Goal: Transaction & Acquisition: Purchase product/service

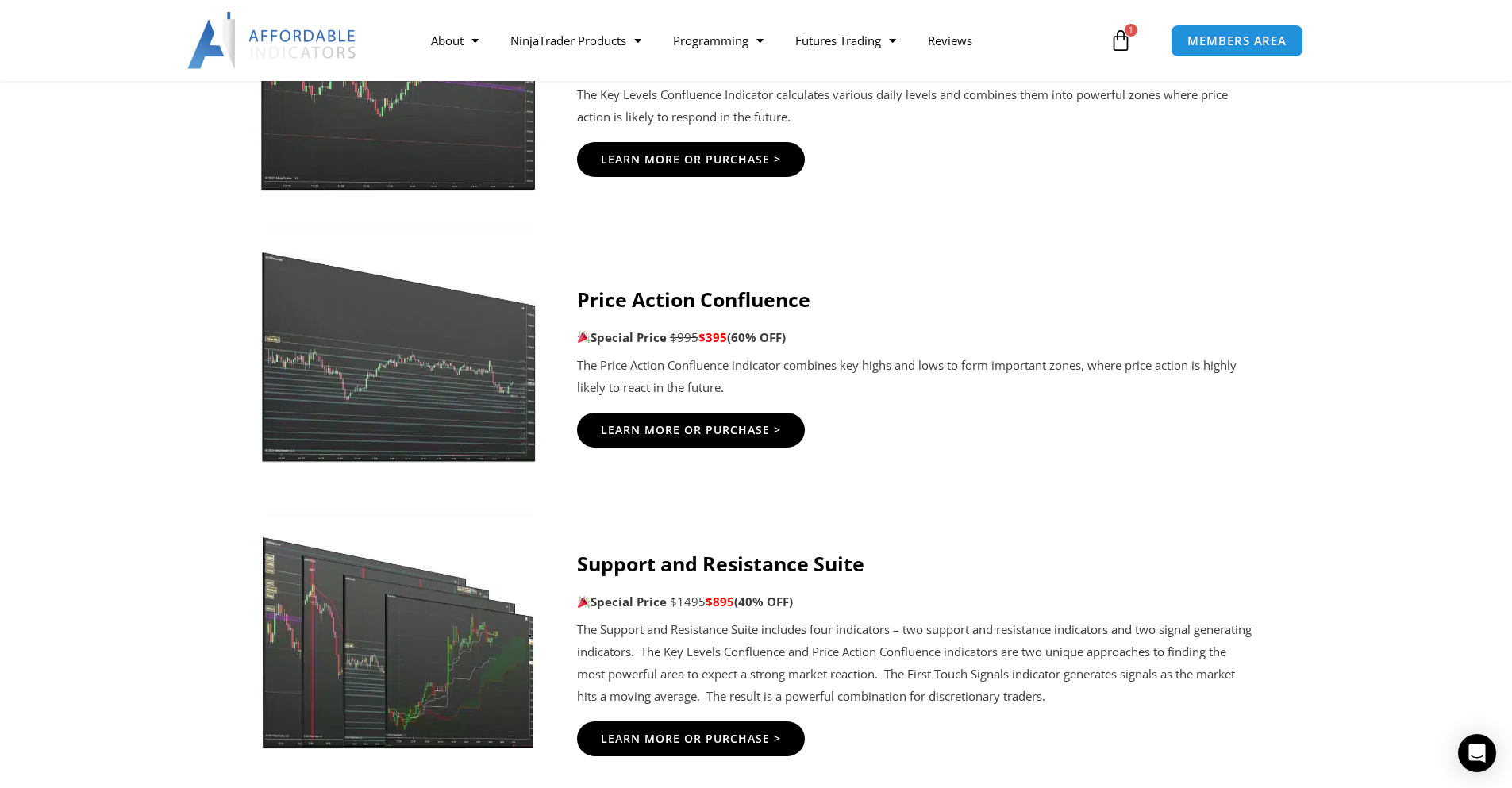
scroll to position [1983, 0]
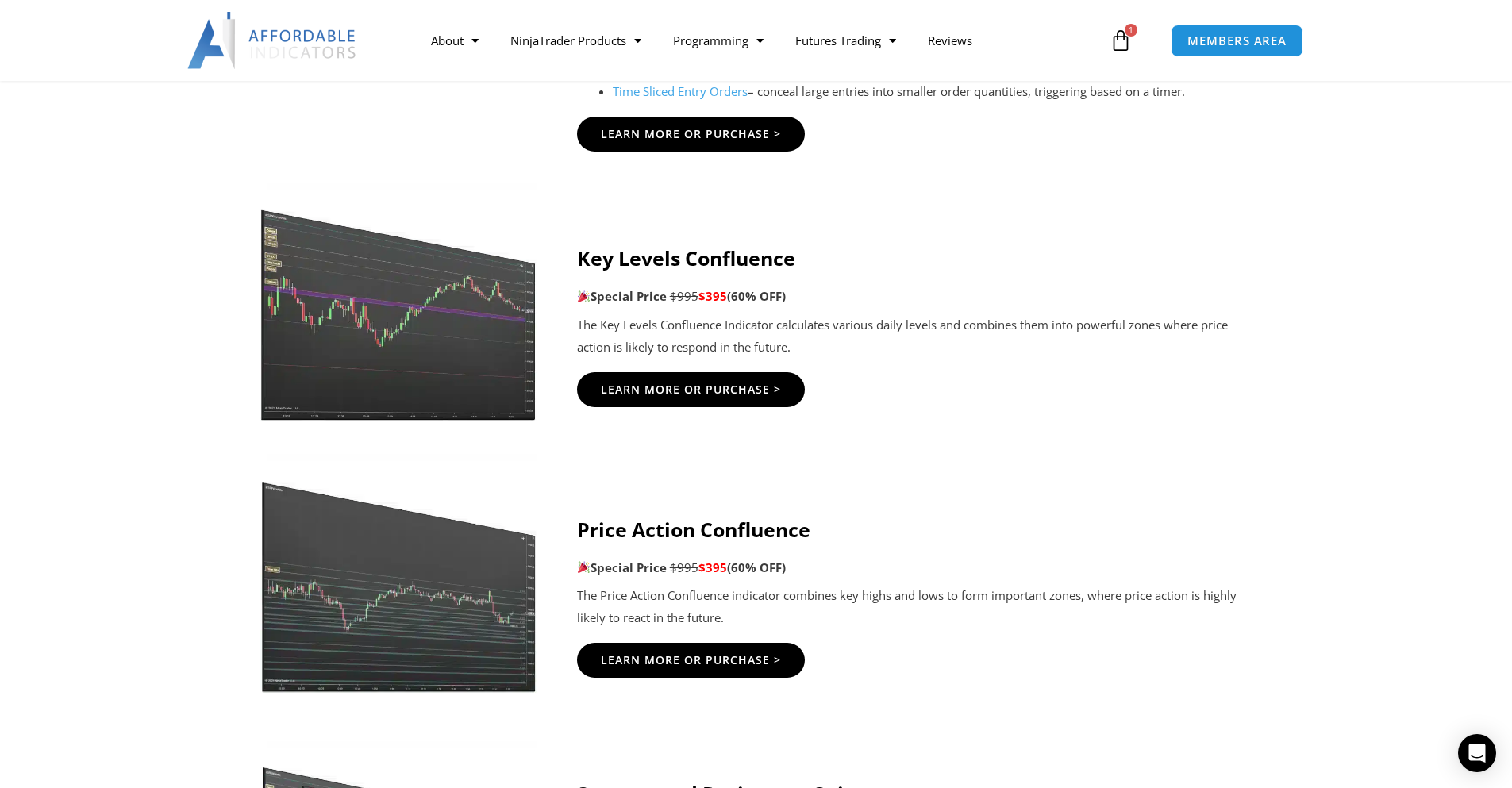
click at [1041, 45] on icon at bounding box center [1121, 41] width 23 height 23
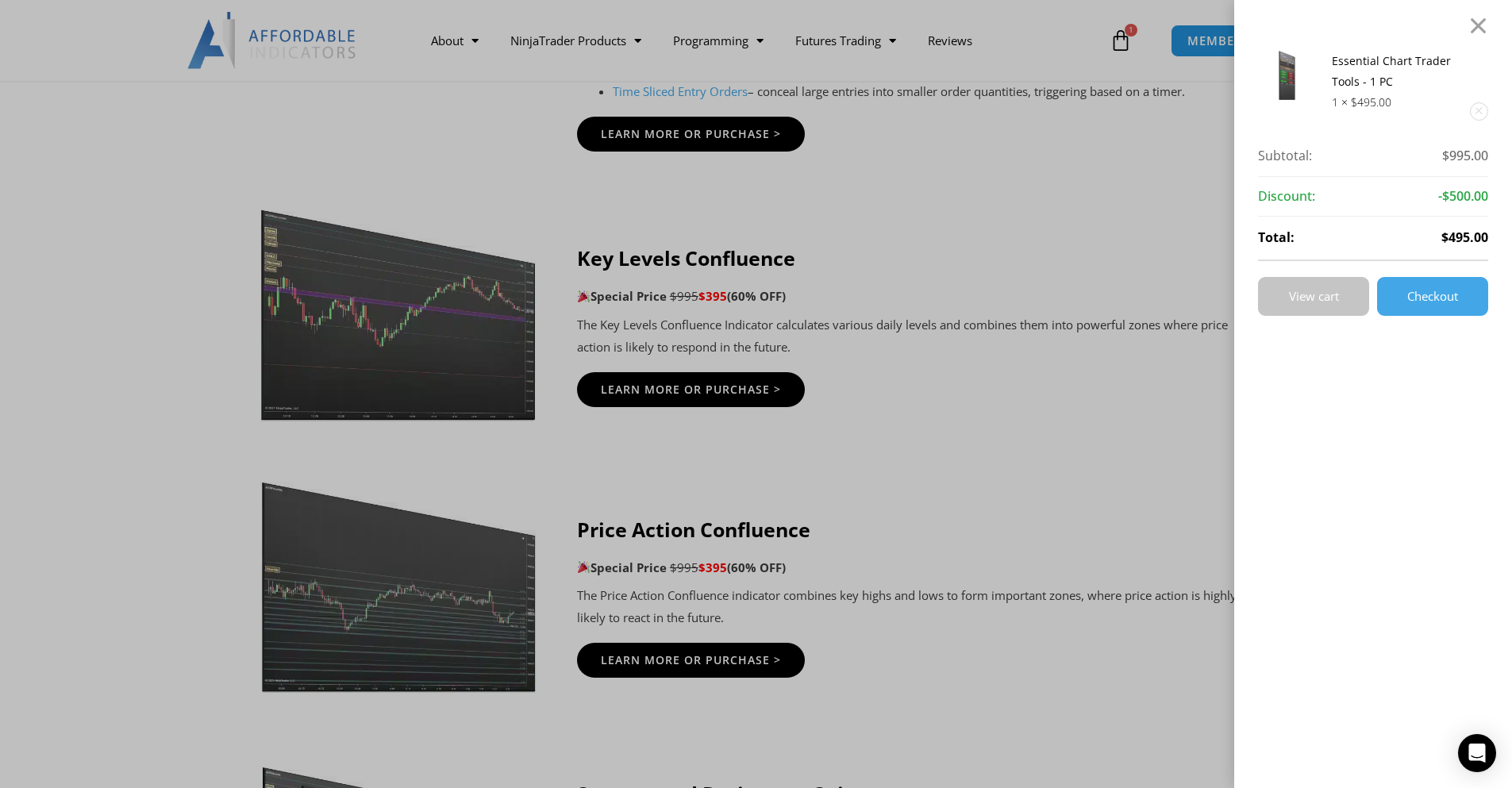
click at [1041, 287] on link "View cart" at bounding box center [1313, 296] width 111 height 39
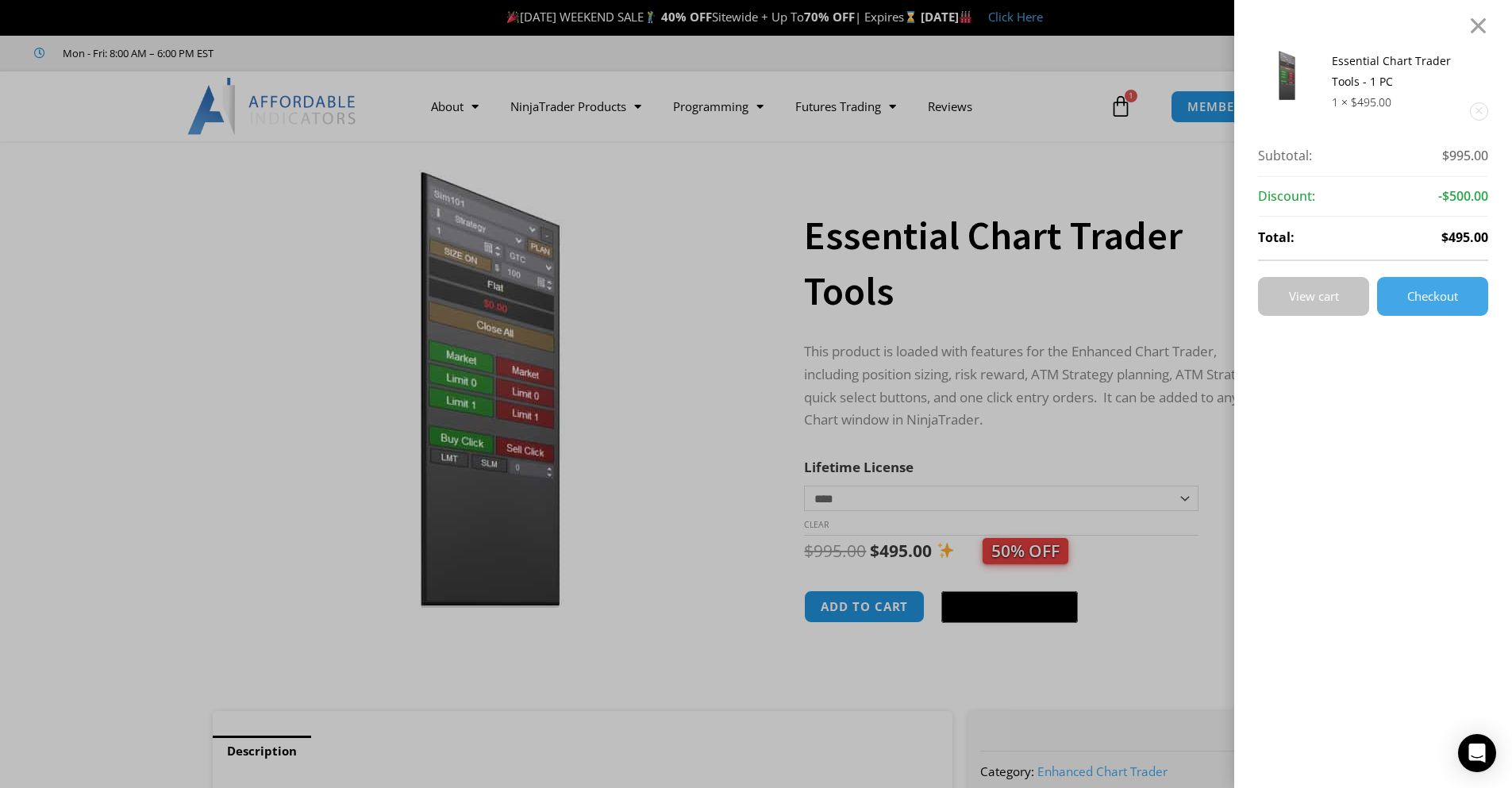
click at [1341, 304] on link "View cart" at bounding box center [1313, 296] width 111 height 39
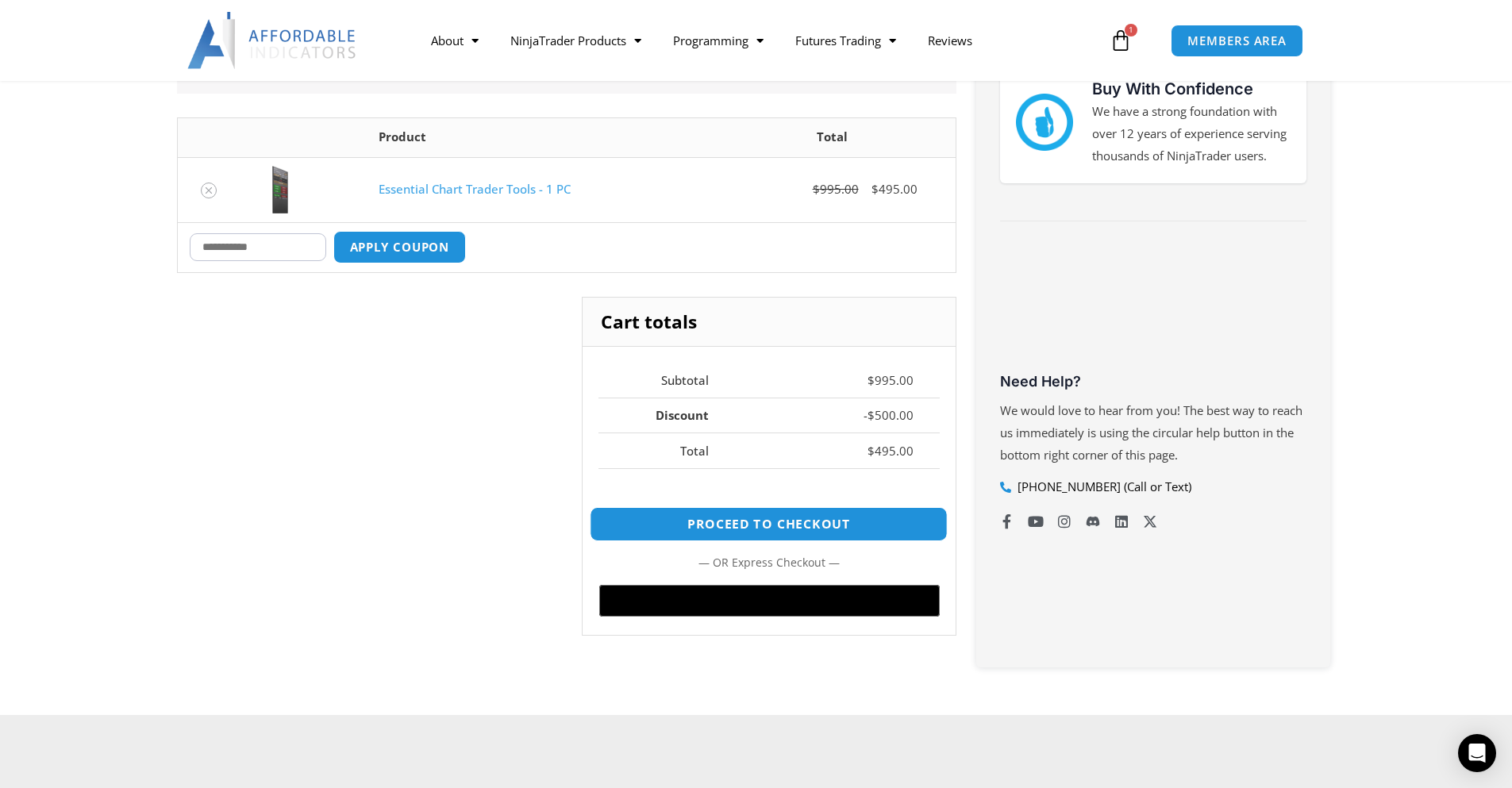
click at [699, 526] on link "Proceed to checkout" at bounding box center [768, 523] width 358 height 34
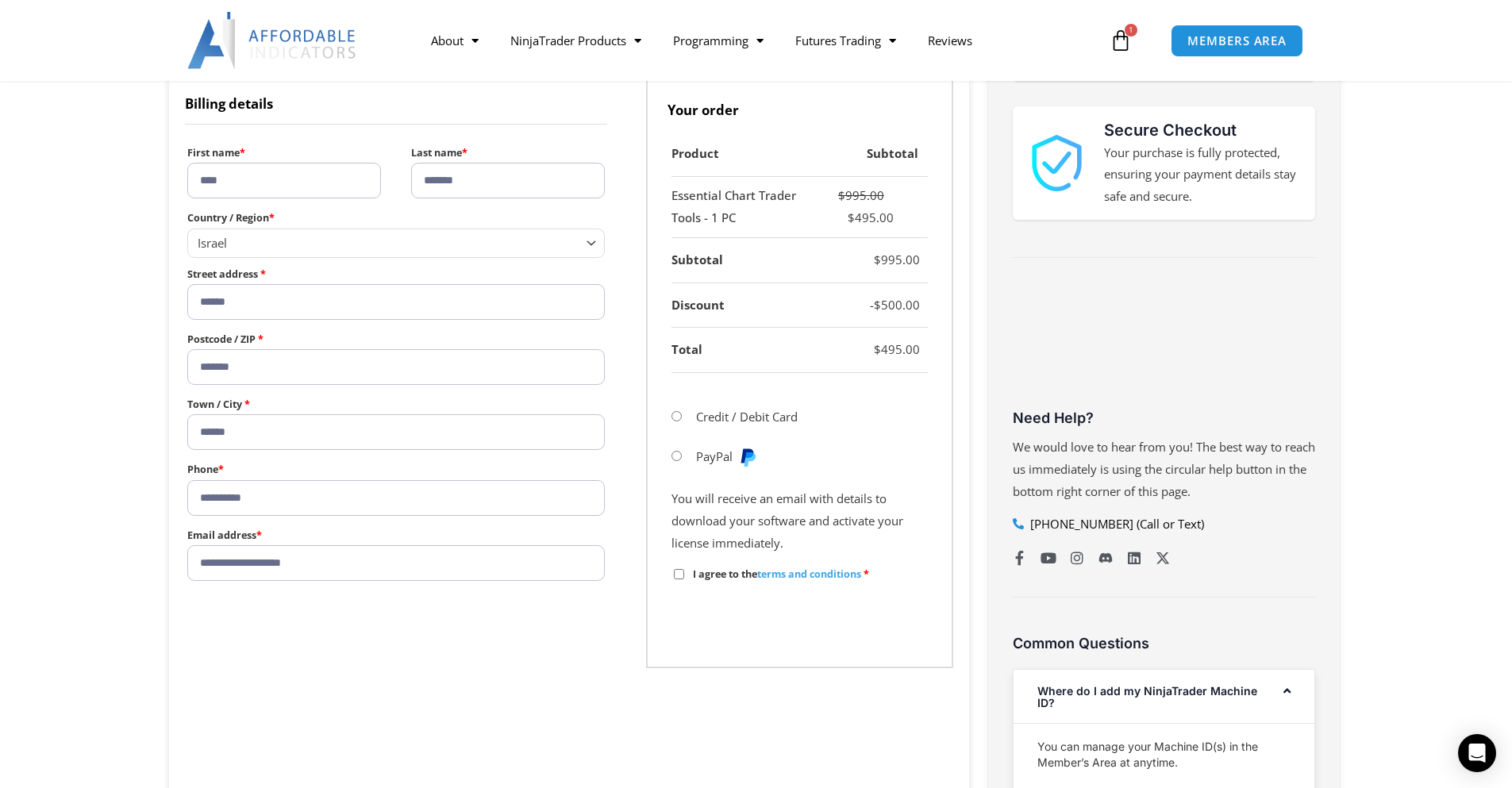
scroll to position [476, 0]
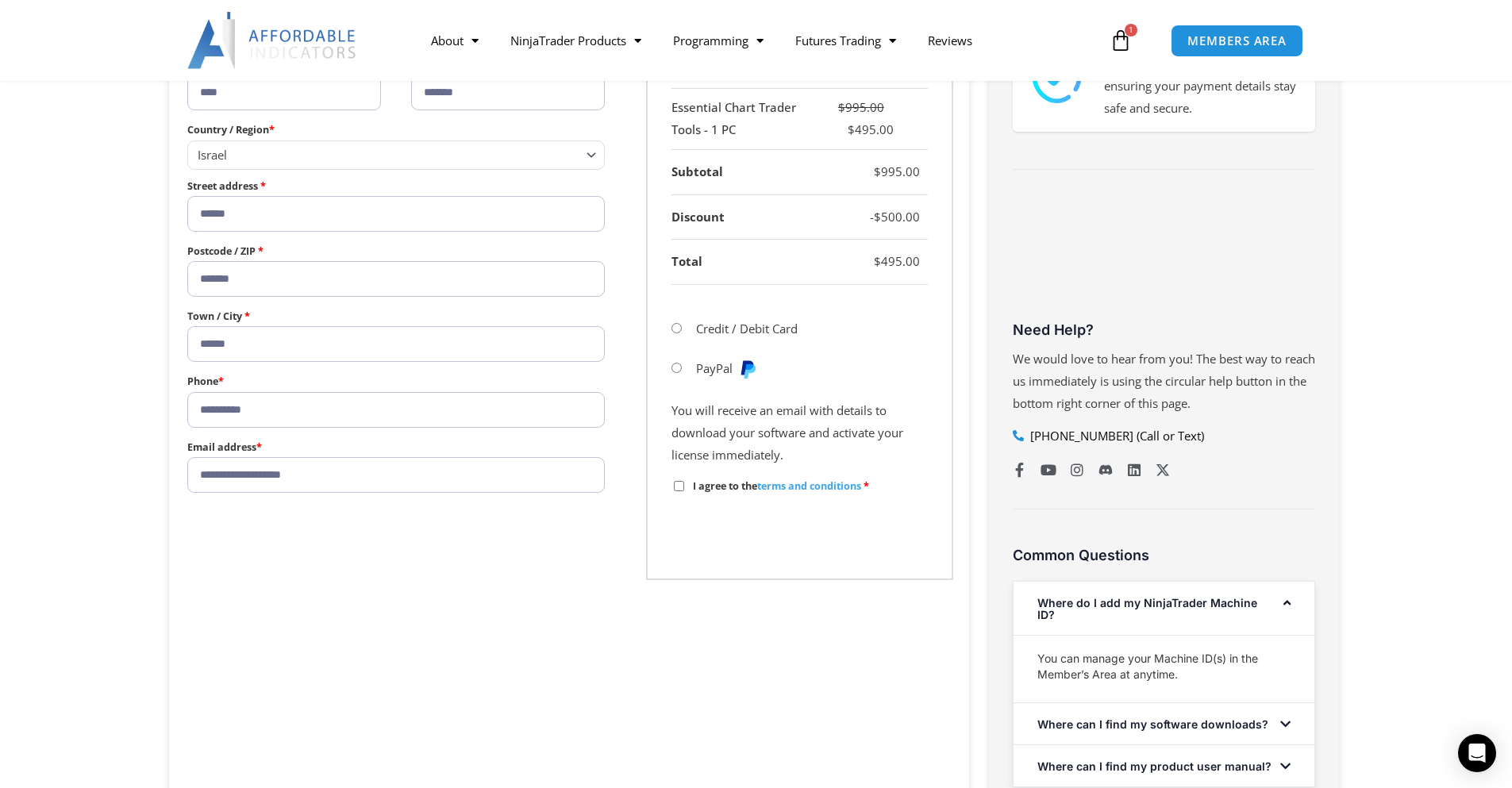
click at [807, 487] on link "terms and conditions" at bounding box center [808, 485] width 104 height 13
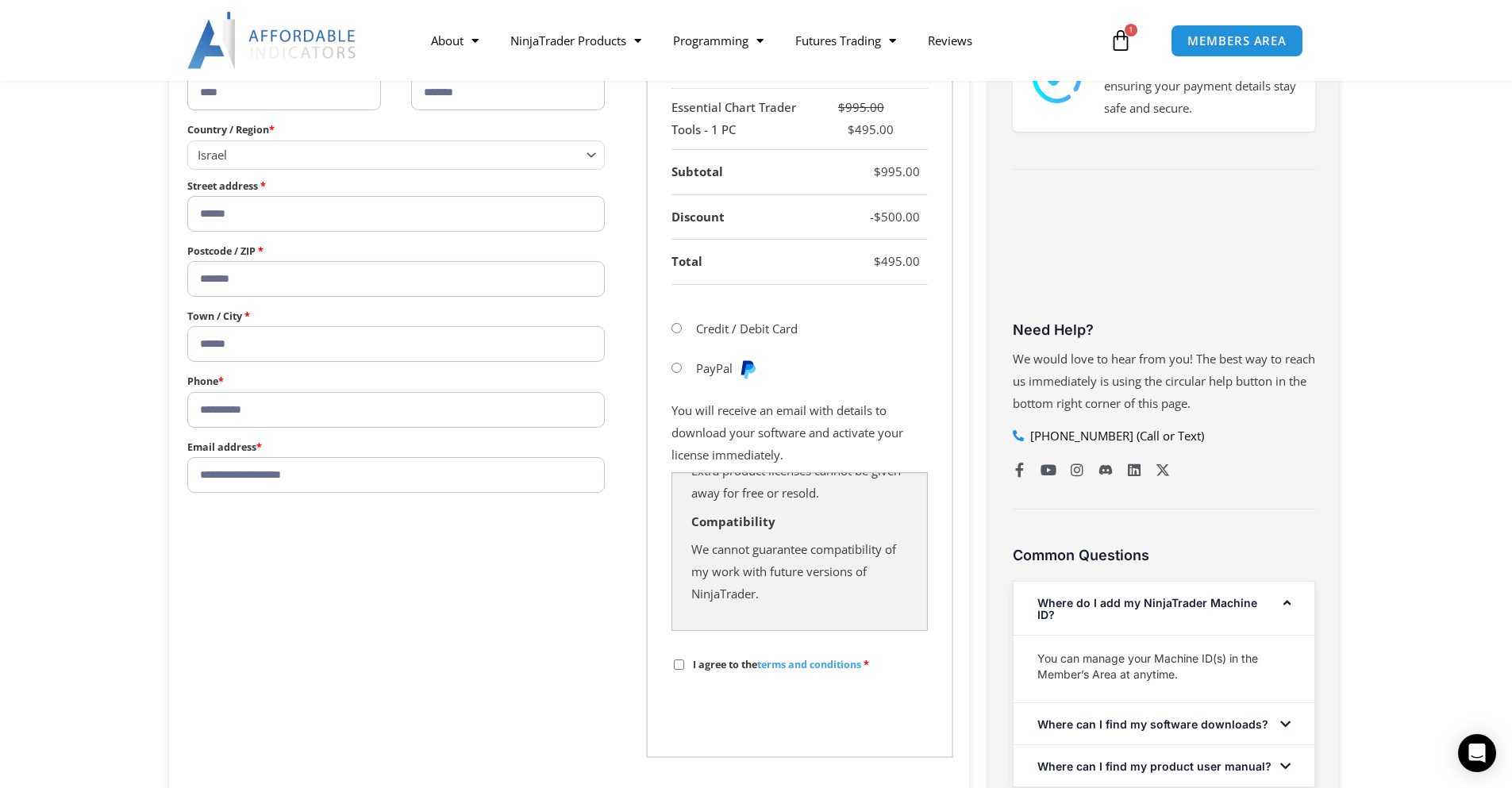
scroll to position [197, 0]
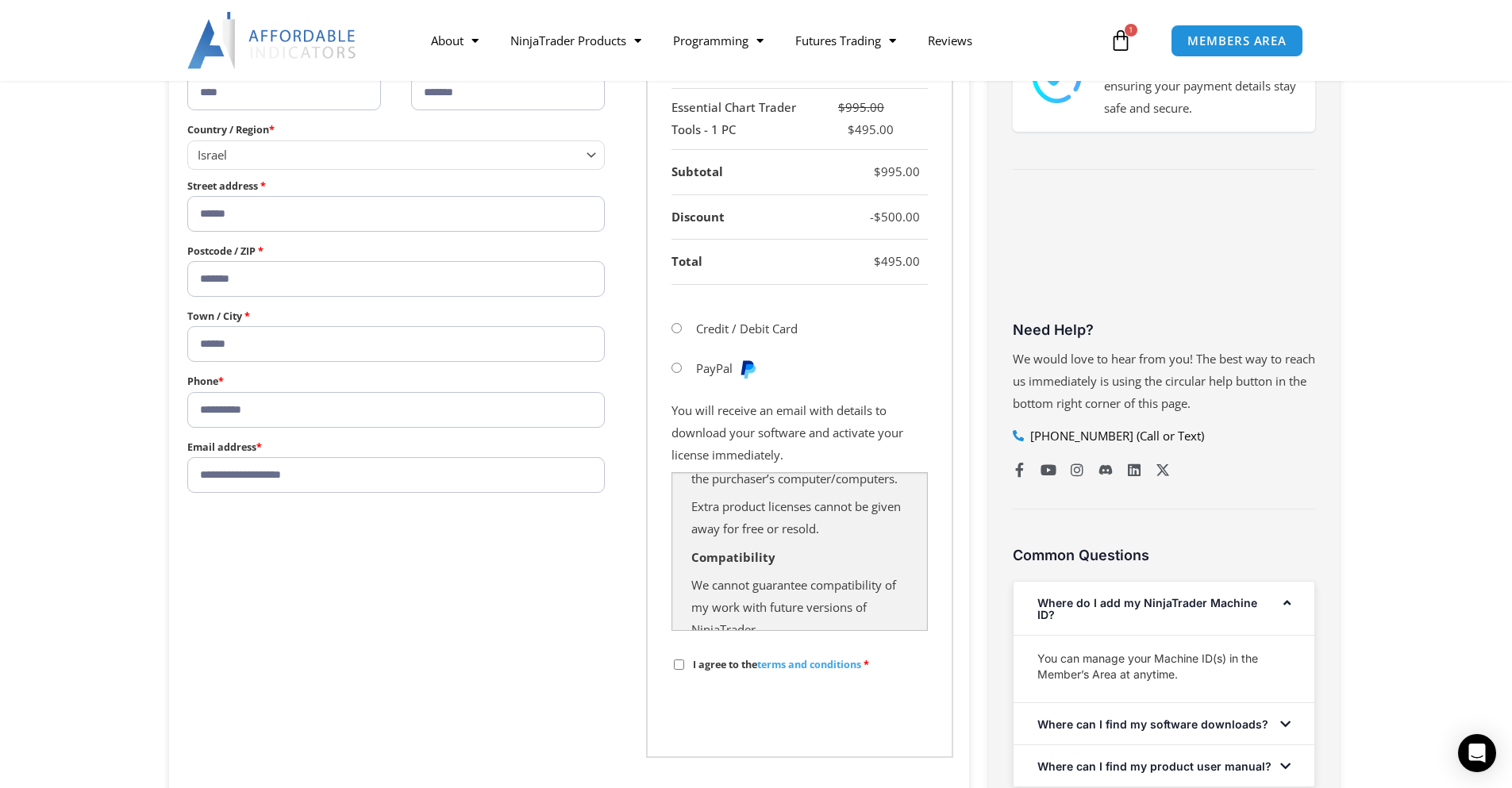
click at [516, 657] on form "**********" at bounding box center [569, 306] width 768 height 903
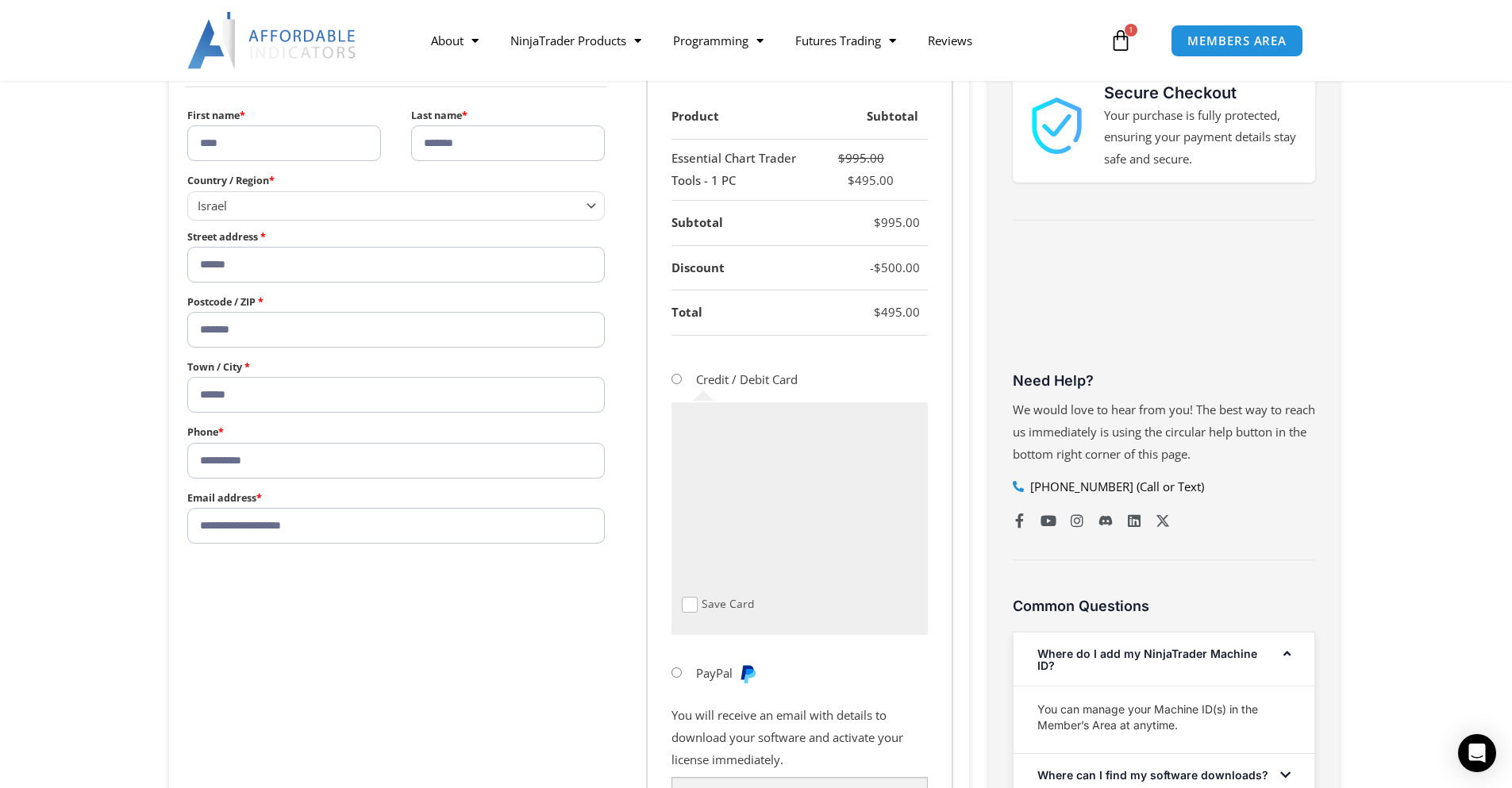
scroll to position [397, 0]
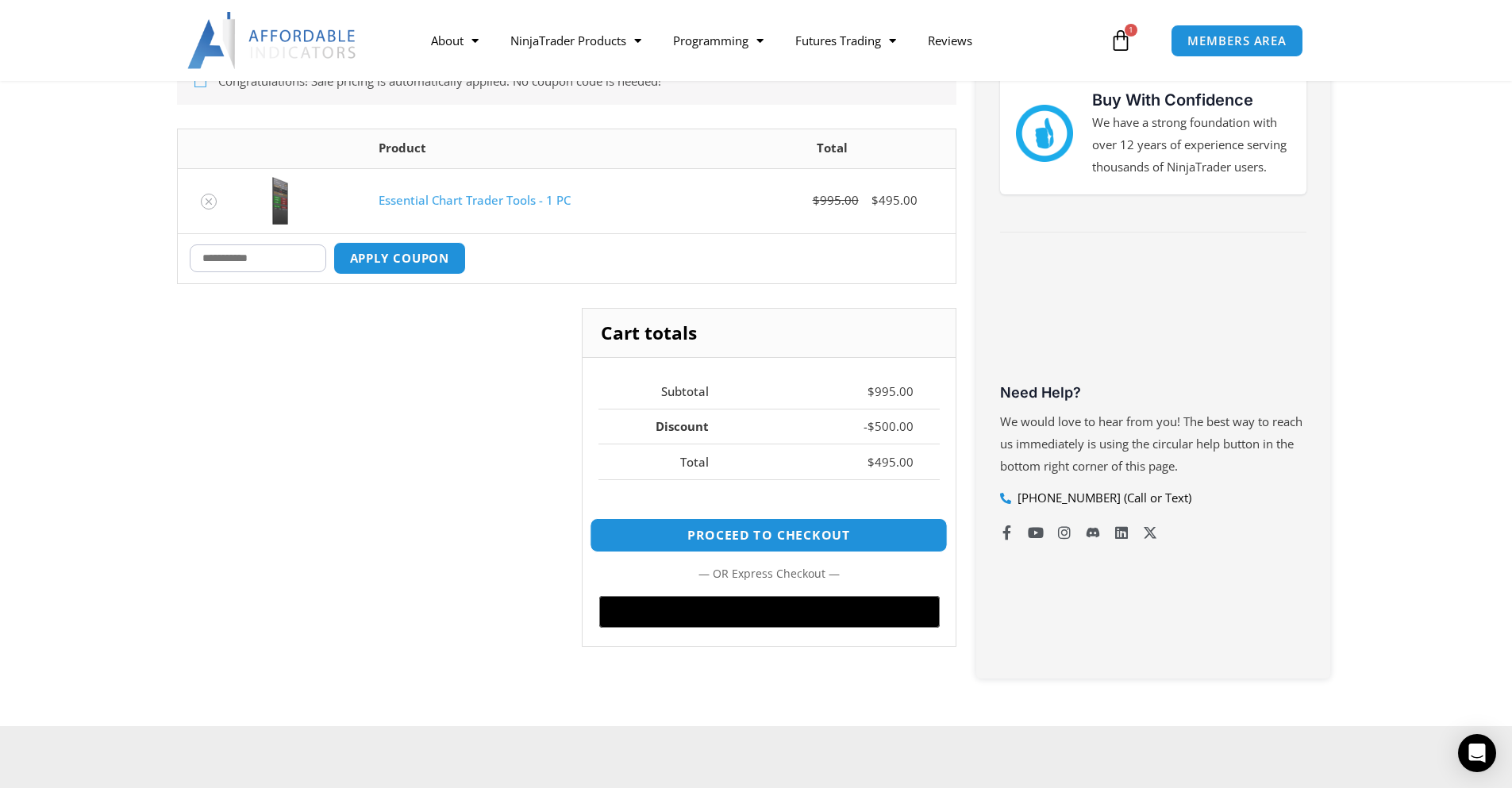
click at [729, 533] on link "Proceed to checkout" at bounding box center [768, 535] width 358 height 34
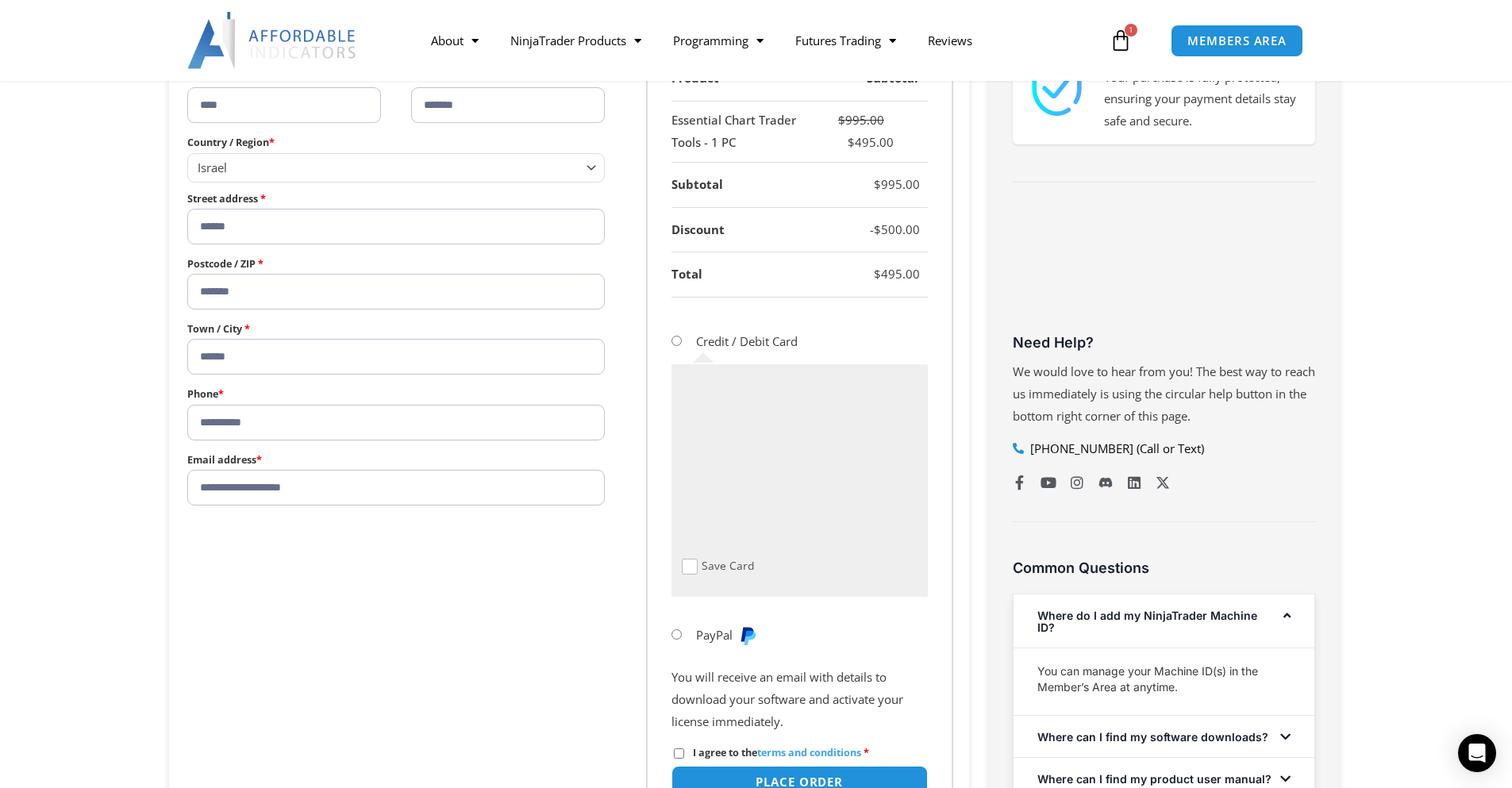
scroll to position [635, 0]
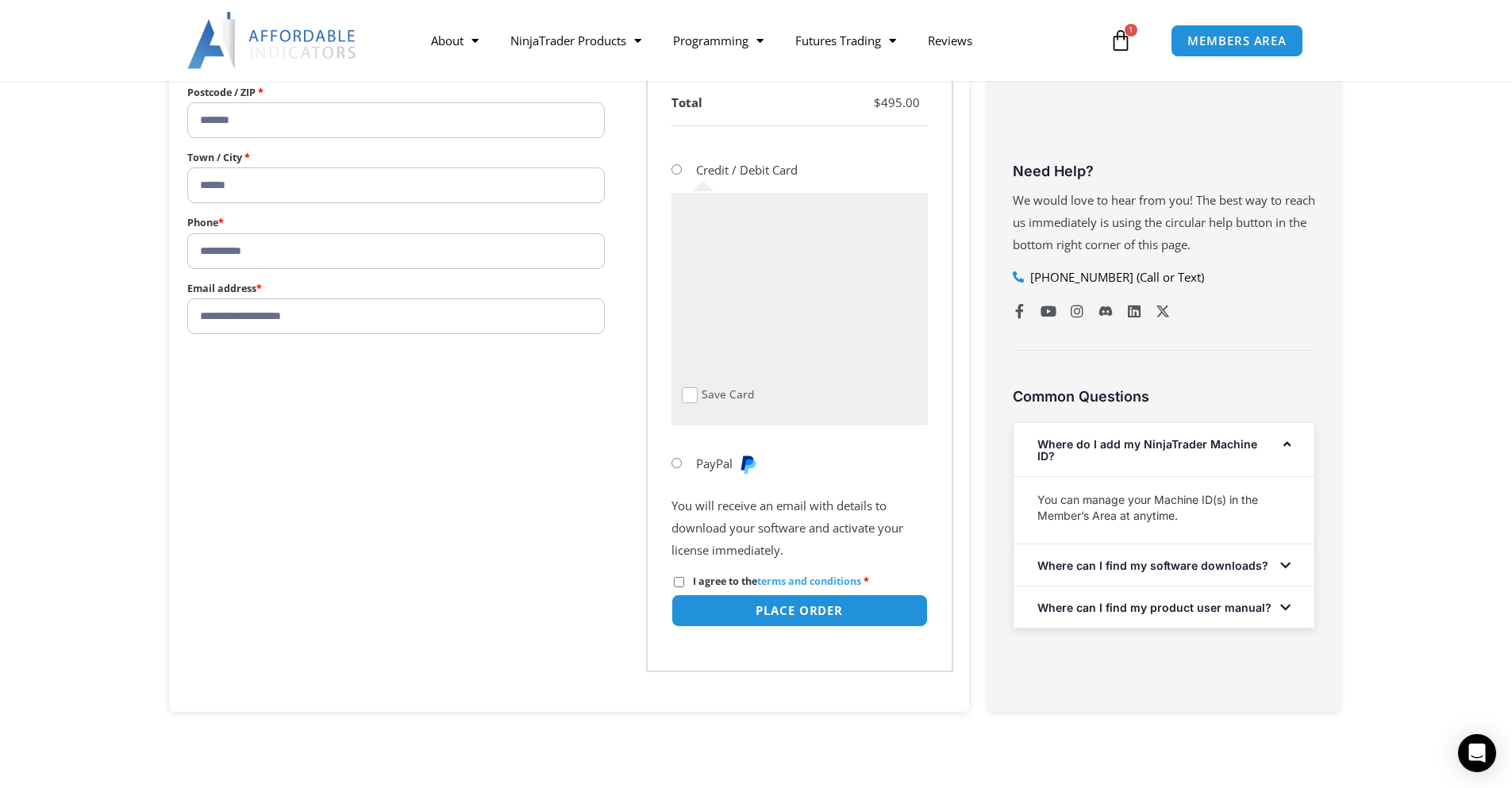
click at [662, 463] on div "Product Subtotal Essential Chart Trader Tools - 1 PC $ 995.00 $ 495.00 Subtotal…" at bounding box center [800, 279] width 307 height 787
click at [668, 463] on div "Product Subtotal Essential Chart Trader Tools - 1 PC $ 995.00 $ 495.00 Subtotal…" at bounding box center [800, 279] width 307 height 787
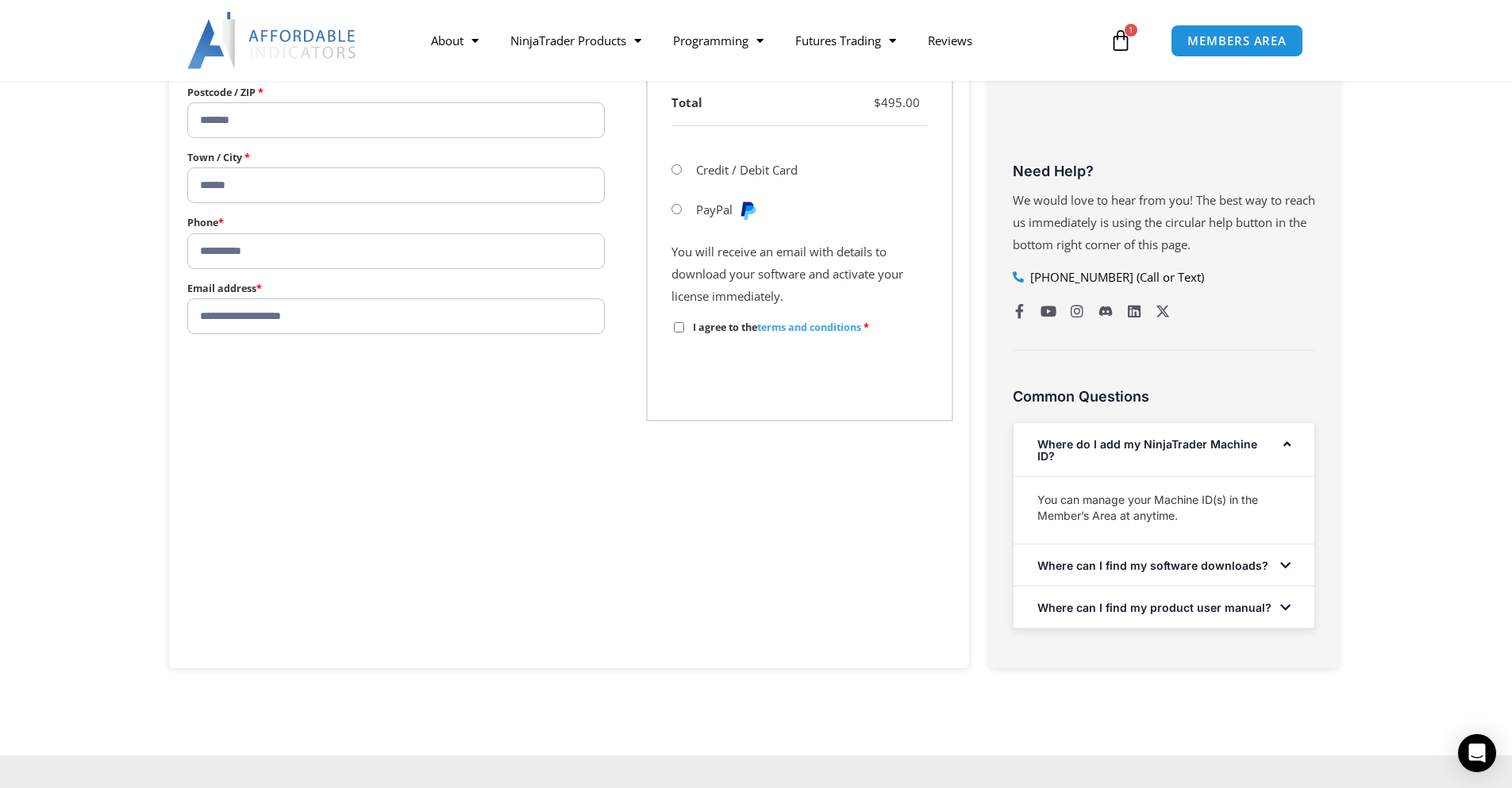
click at [1293, 623] on div "Where can I find my product user manual?" at bounding box center [1163, 606] width 300 height 41
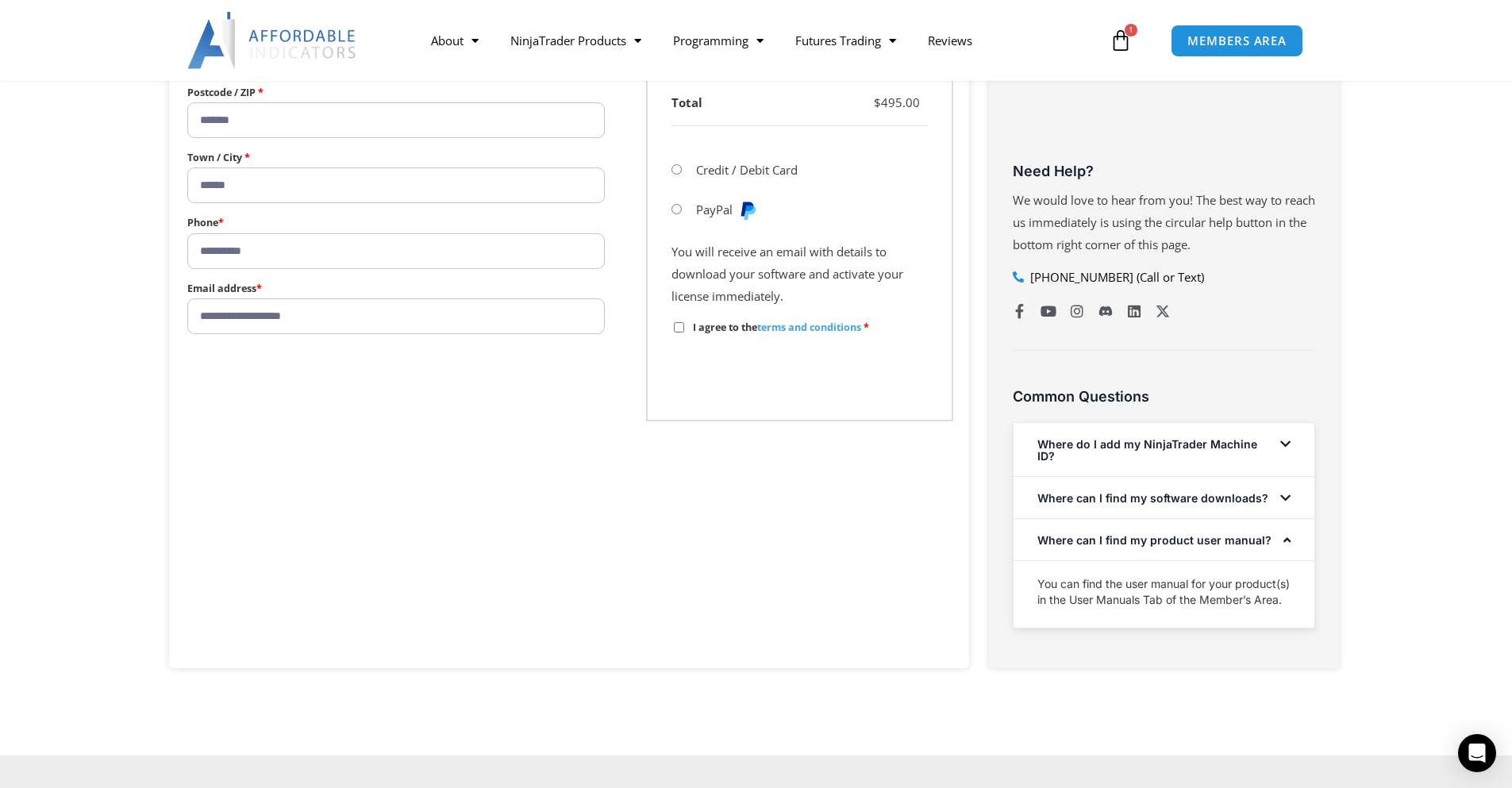
click at [1286, 546] on icon at bounding box center [1286, 540] width 7 height 12
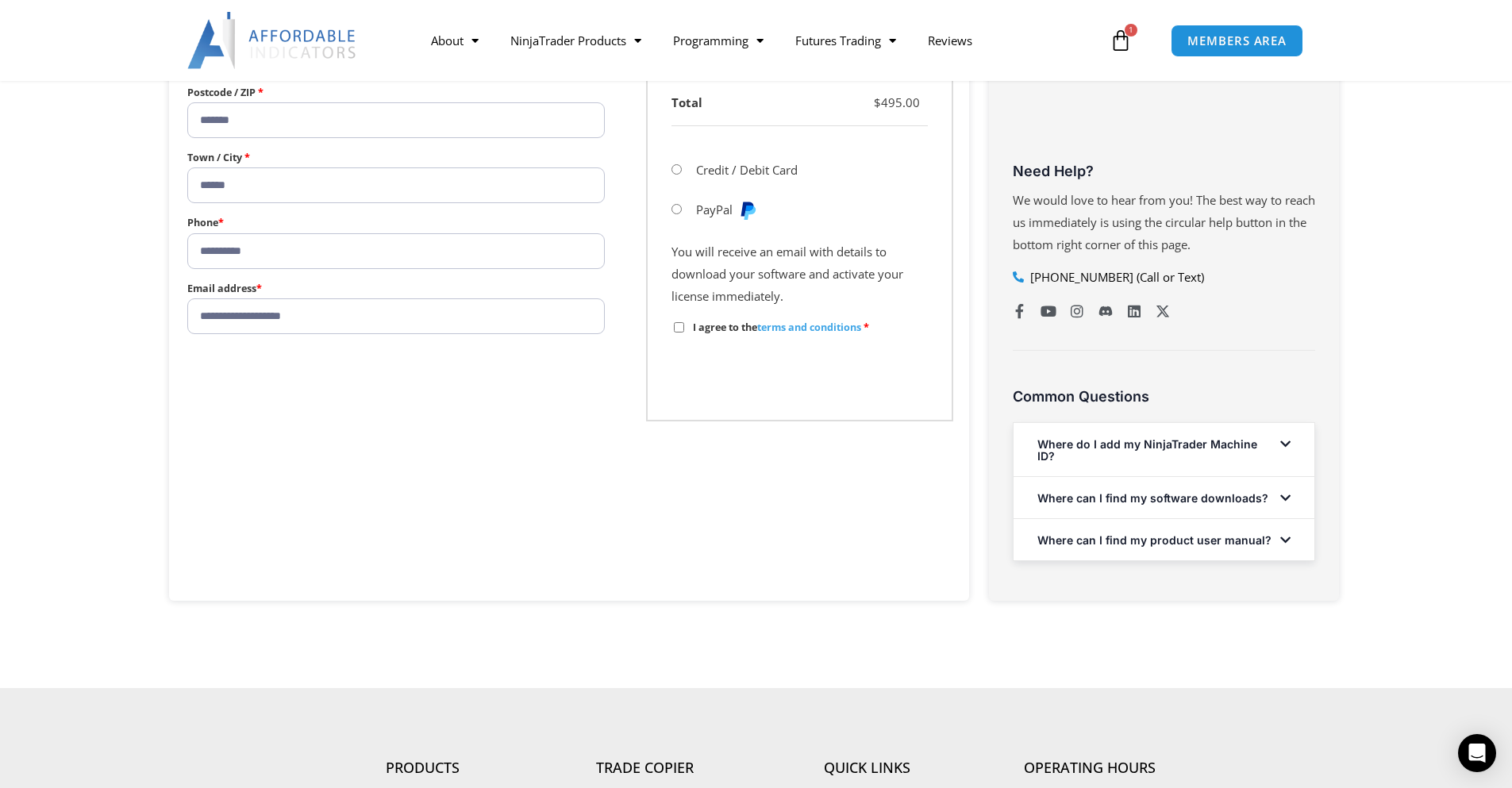
click at [1363, 536] on section "**********" at bounding box center [756, 184] width 1512 height 1007
